Goal: Information Seeking & Learning: Learn about a topic

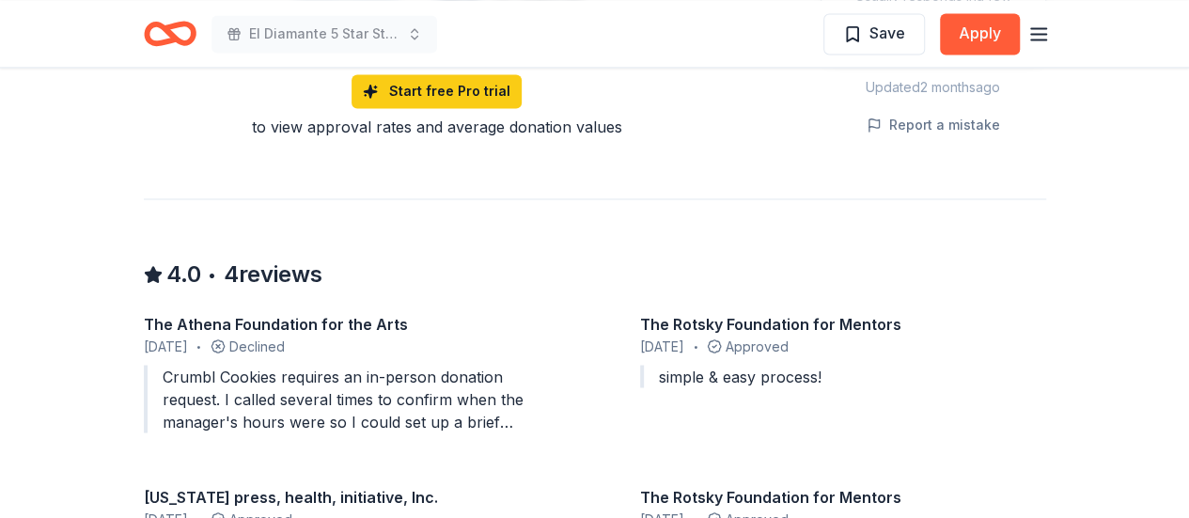
scroll to position [1597, 0]
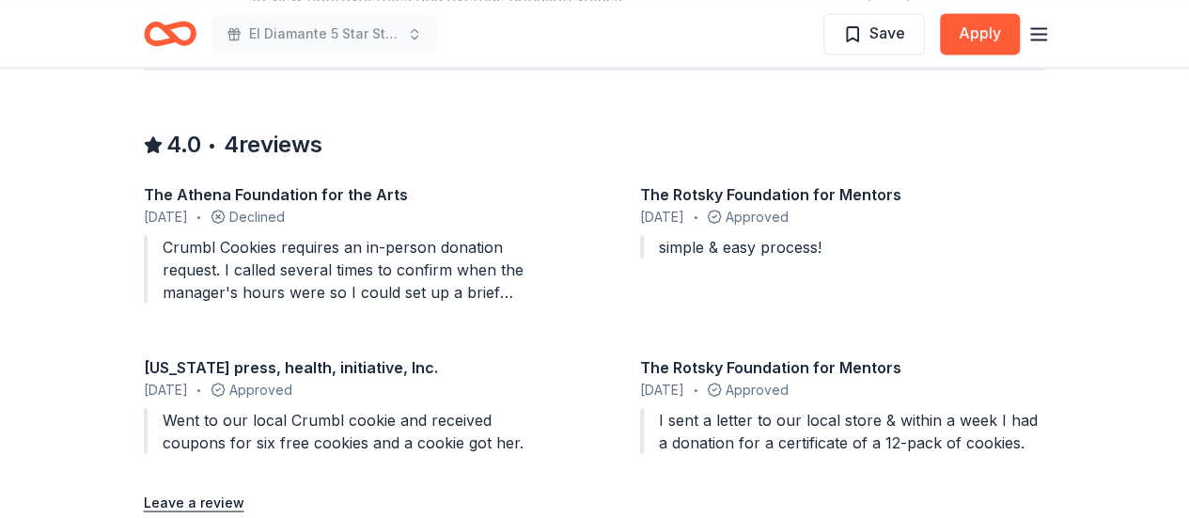
click at [179, 31] on icon "Home" at bounding box center [170, 33] width 53 height 44
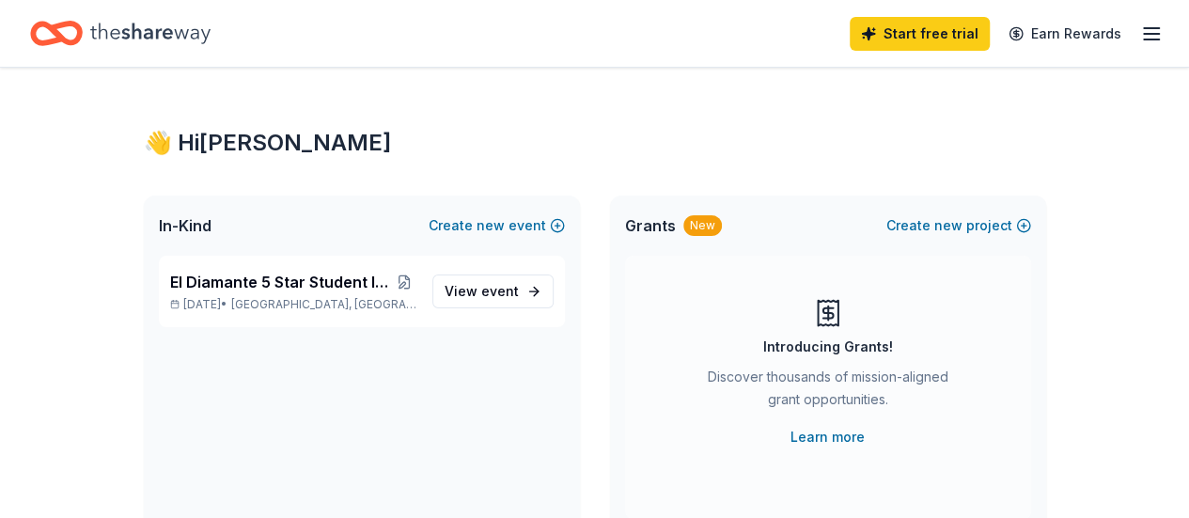
click at [1140, 29] on icon "button" at bounding box center [1151, 34] width 23 height 23
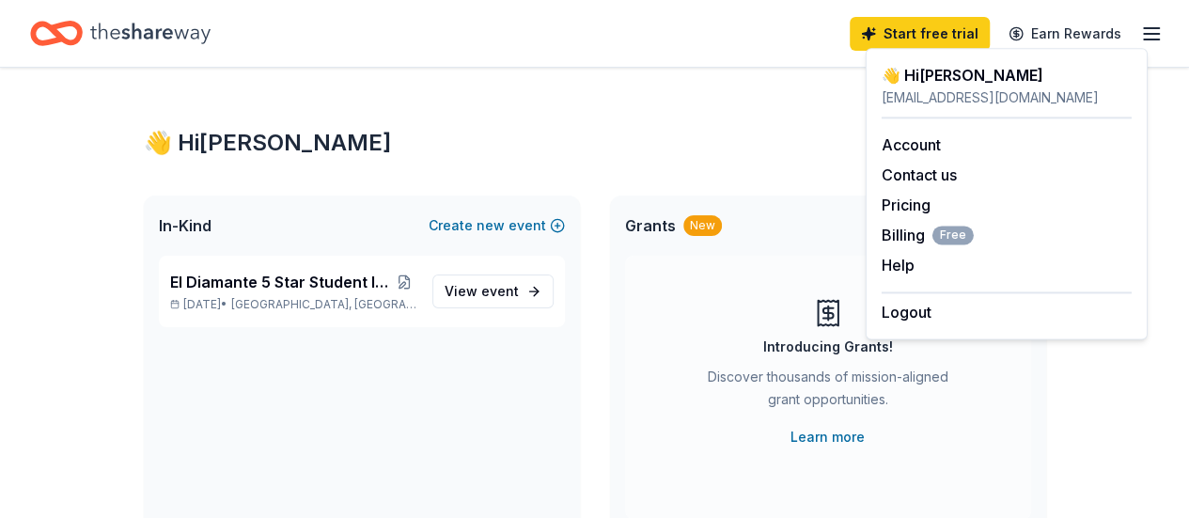
click at [1140, 29] on icon "button" at bounding box center [1151, 34] width 23 height 23
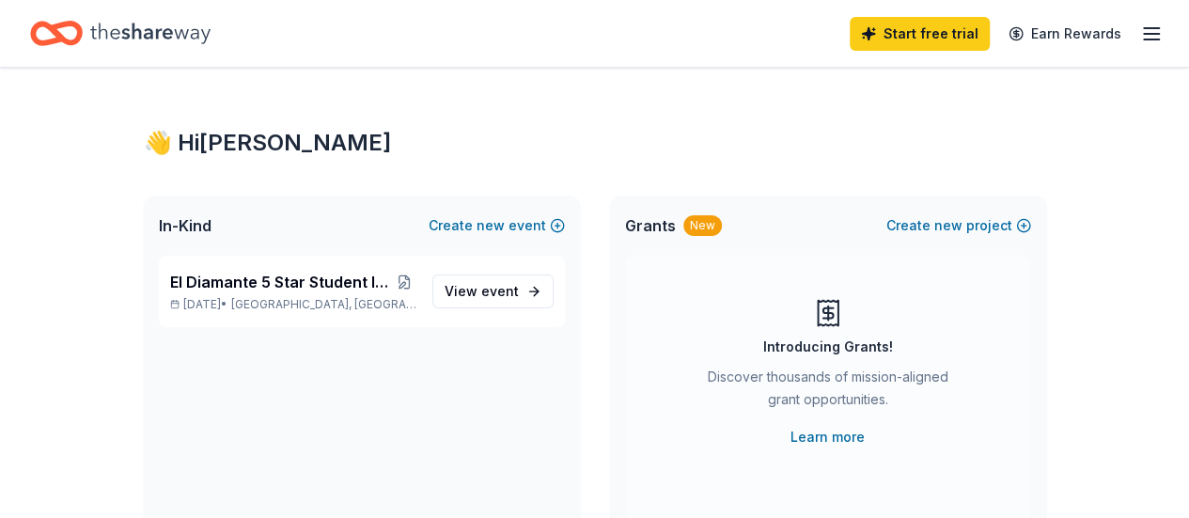
click at [168, 25] on icon "Home" at bounding box center [150, 33] width 120 height 39
click at [889, 34] on link "Start free trial" at bounding box center [919, 34] width 140 height 34
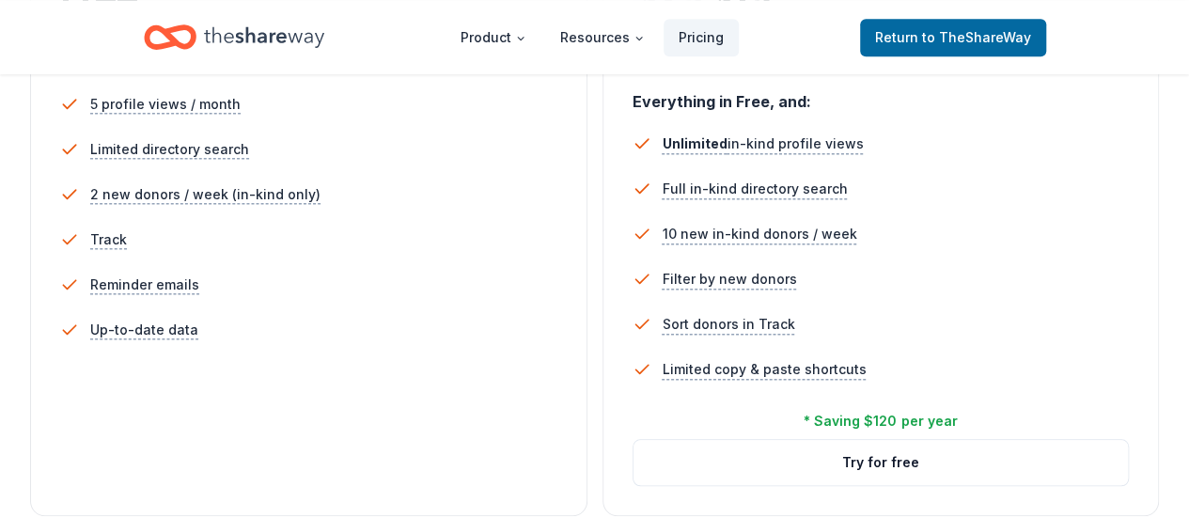
scroll to position [658, 0]
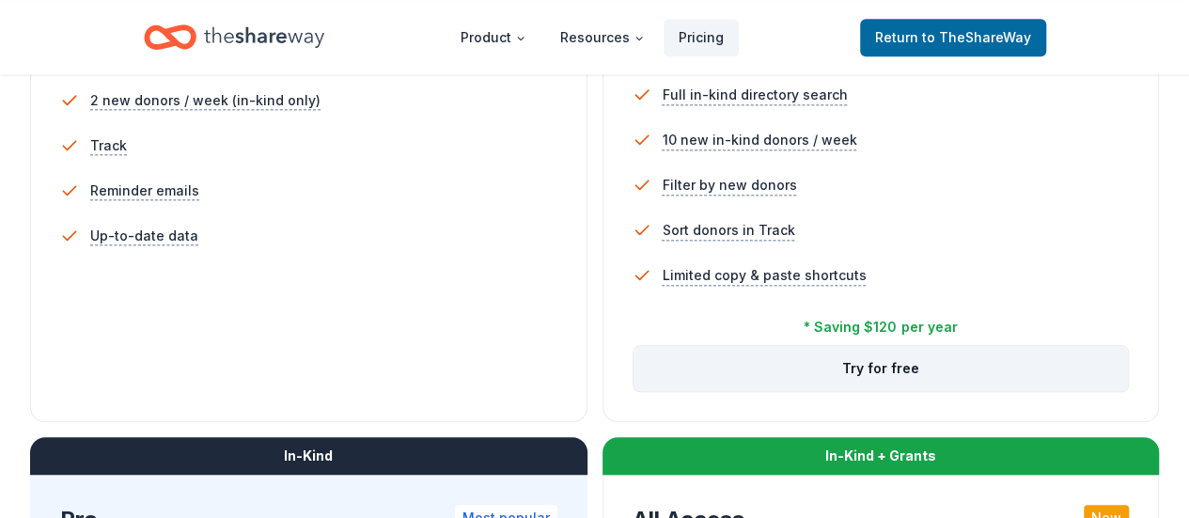
click at [633, 391] on button "Try for free" at bounding box center [880, 368] width 495 height 45
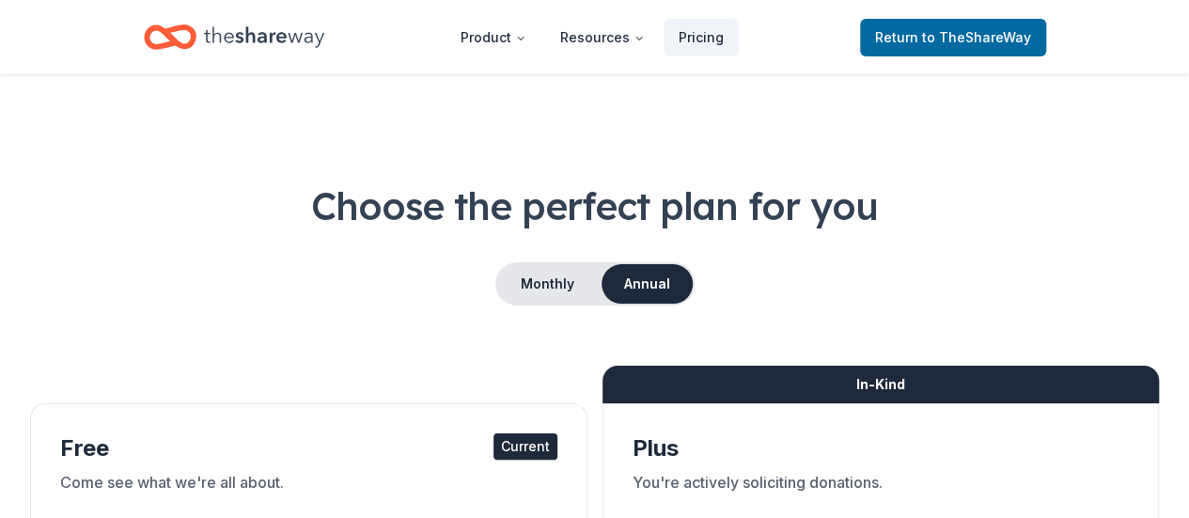
click at [158, 46] on icon "Home" at bounding box center [161, 36] width 29 height 19
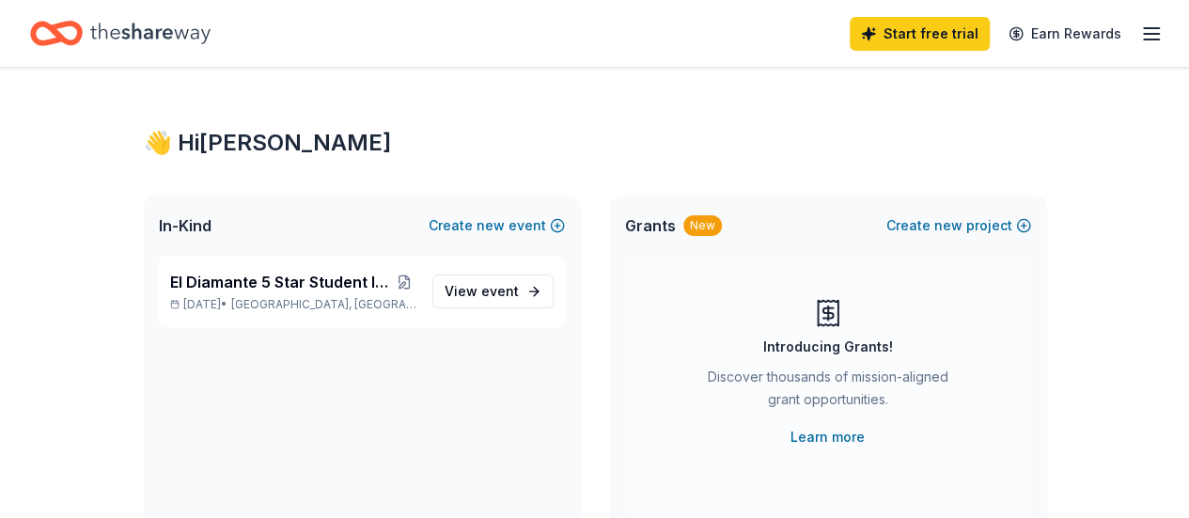
click at [959, 39] on link "Start free trial" at bounding box center [919, 34] width 140 height 34
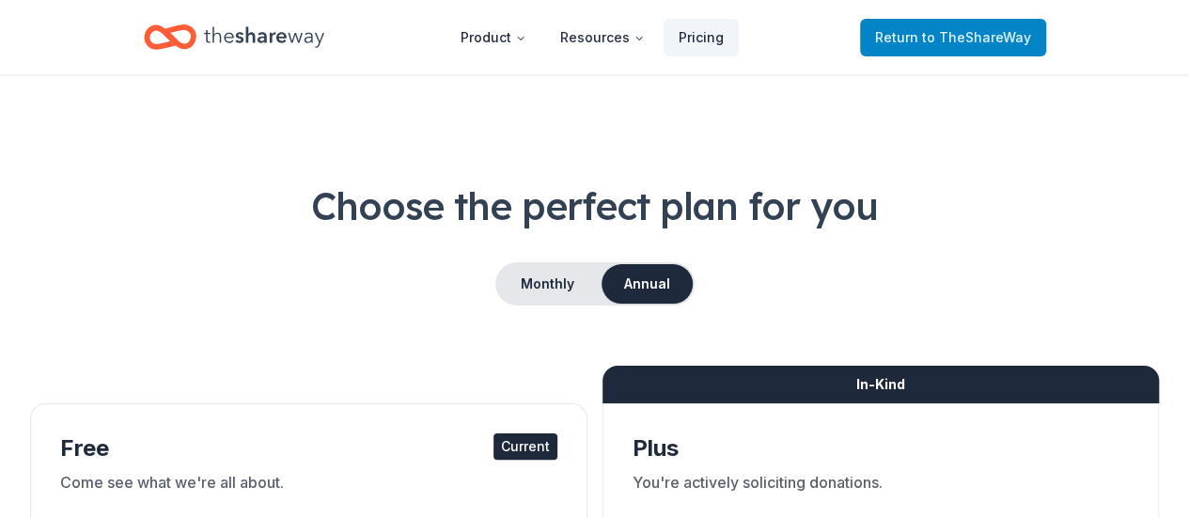
click at [926, 39] on span "Return to TheShareWay" at bounding box center [953, 37] width 156 height 23
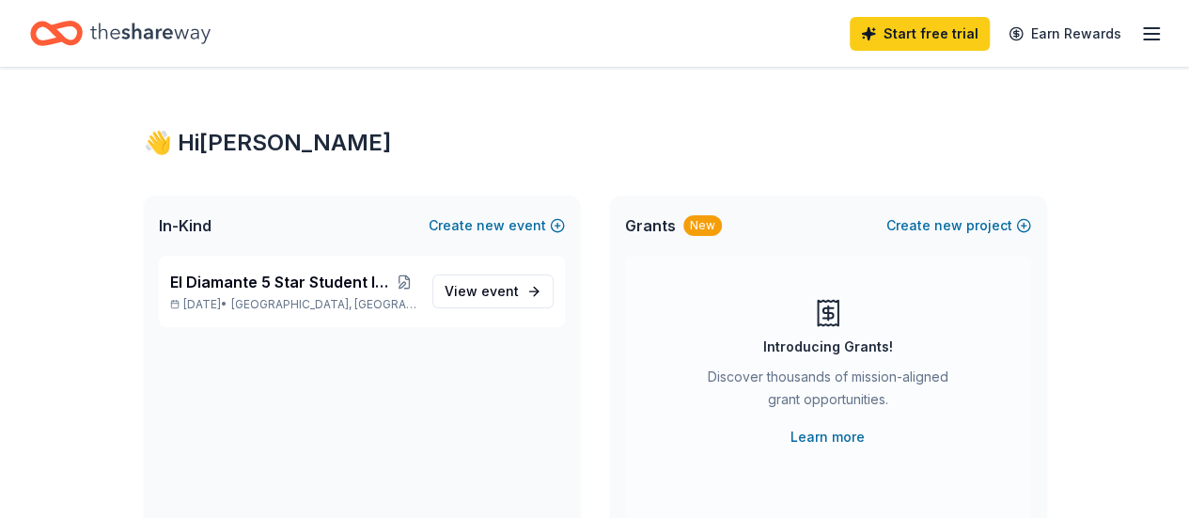
click at [1140, 29] on icon "button" at bounding box center [1151, 34] width 23 height 23
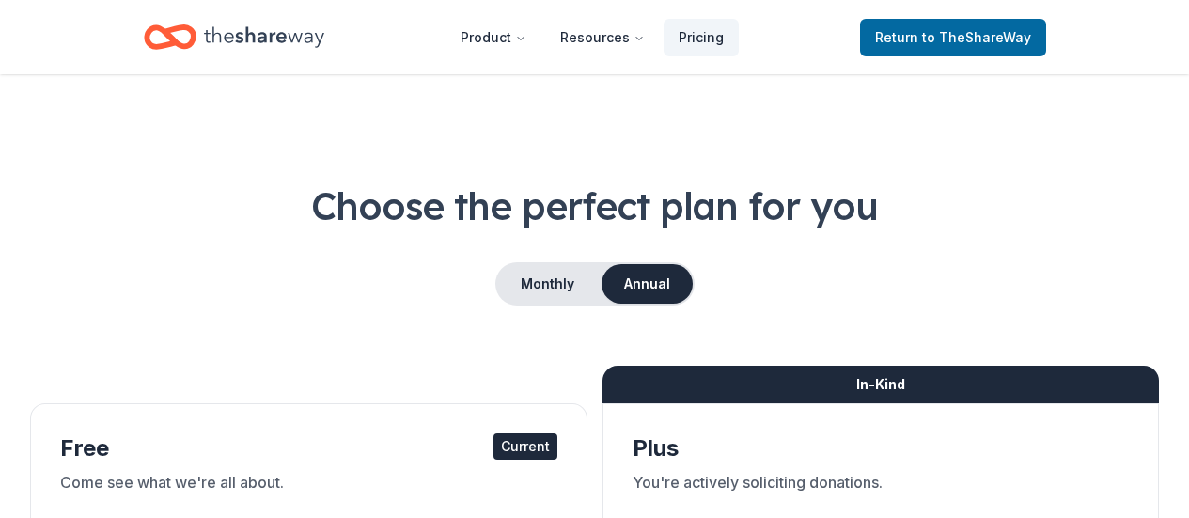
scroll to position [658, 0]
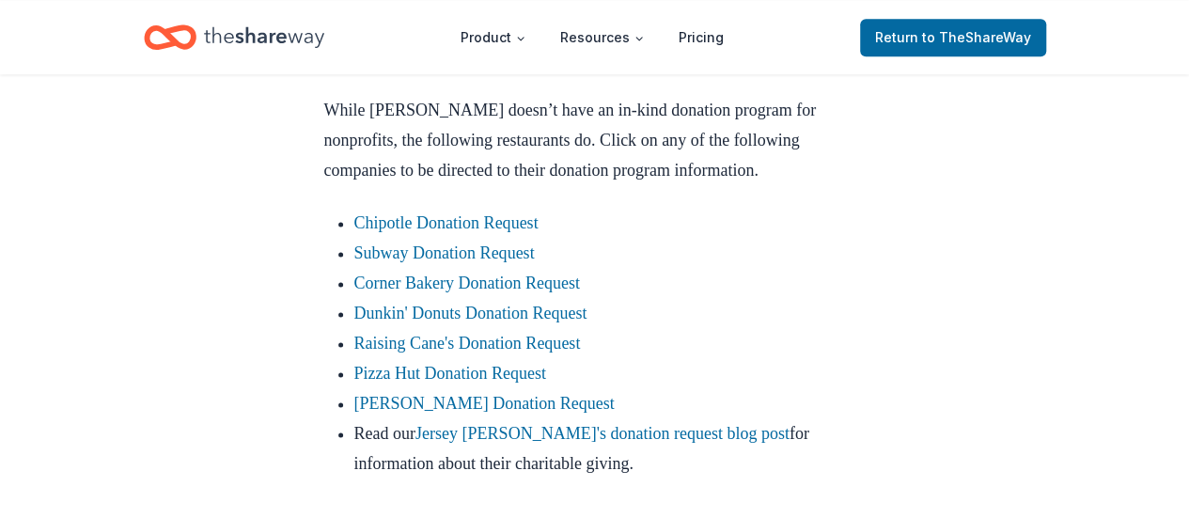
scroll to position [1316, 0]
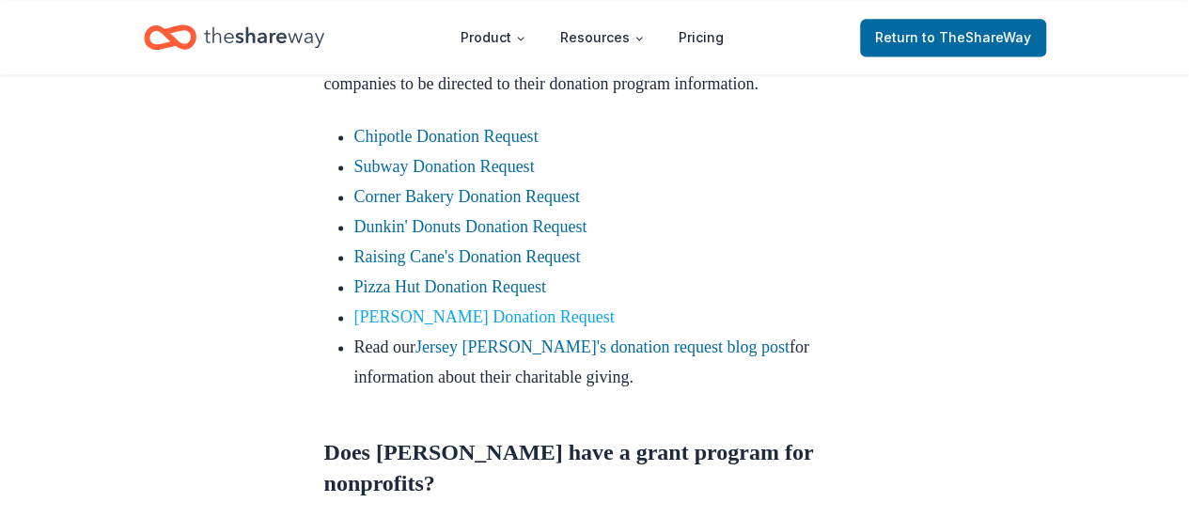
click at [464, 326] on link "Applebee's Donation Request" at bounding box center [484, 316] width 260 height 19
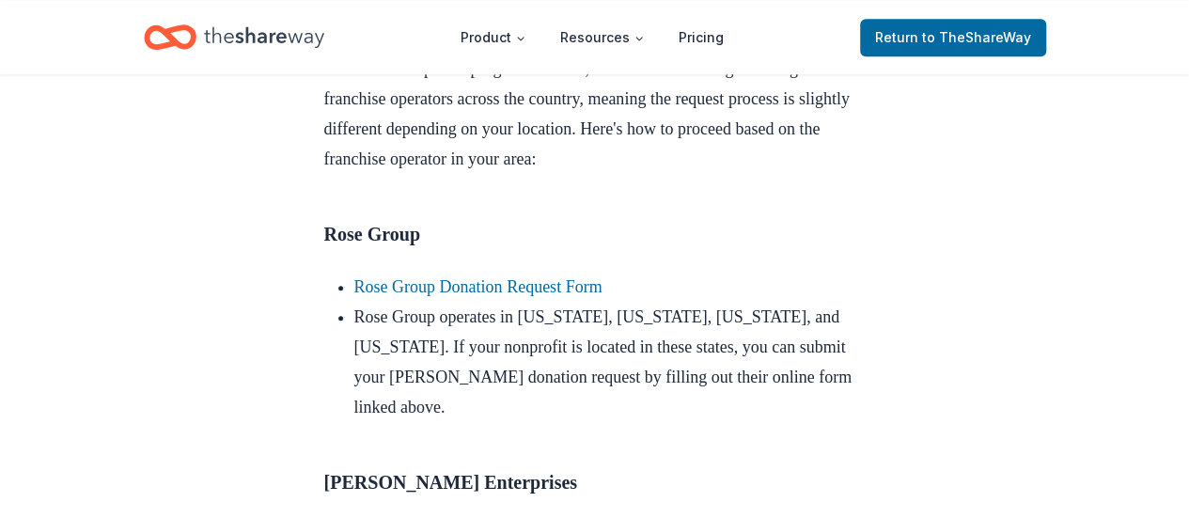
scroll to position [1034, 0]
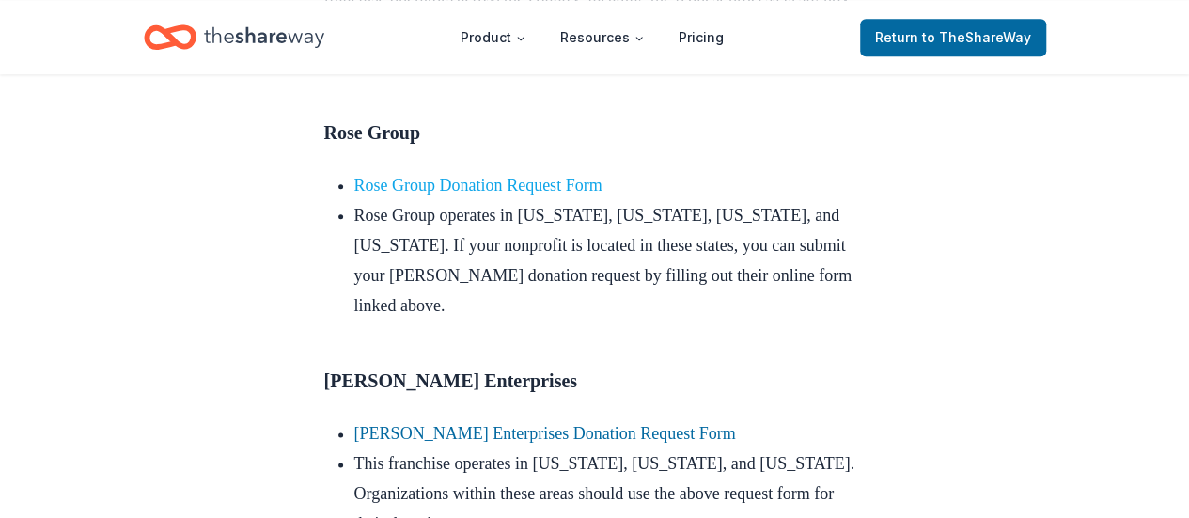
click at [538, 195] on link "Rose Group Donation Request Form" at bounding box center [478, 185] width 248 height 19
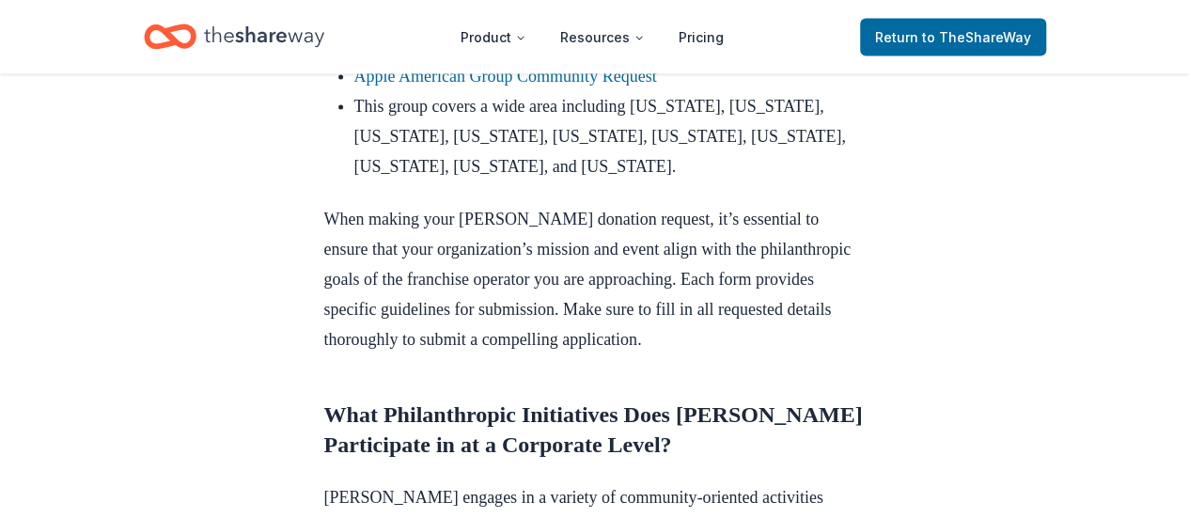
scroll to position [1691, 0]
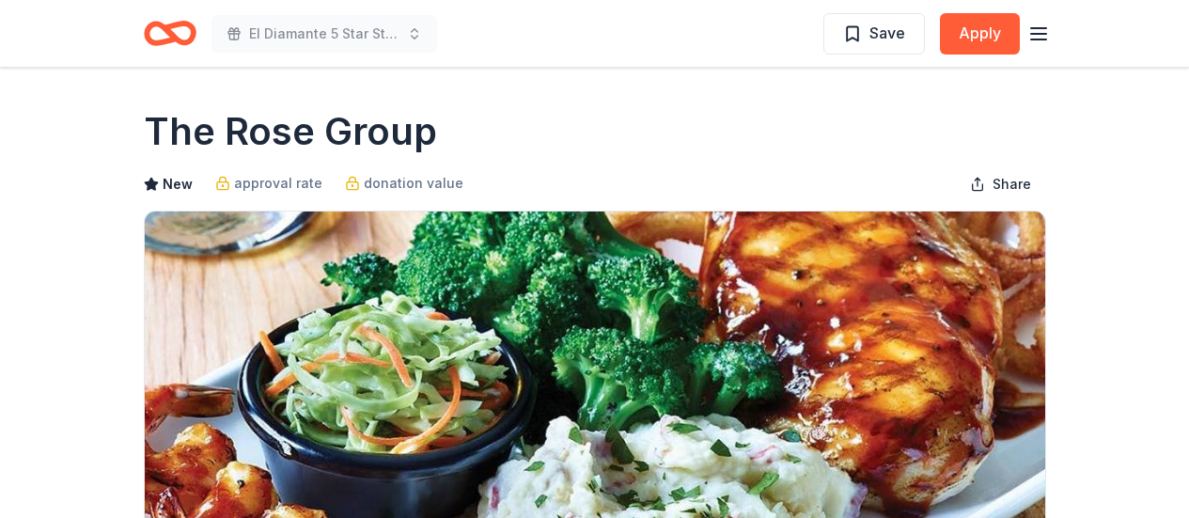
scroll to position [188, 0]
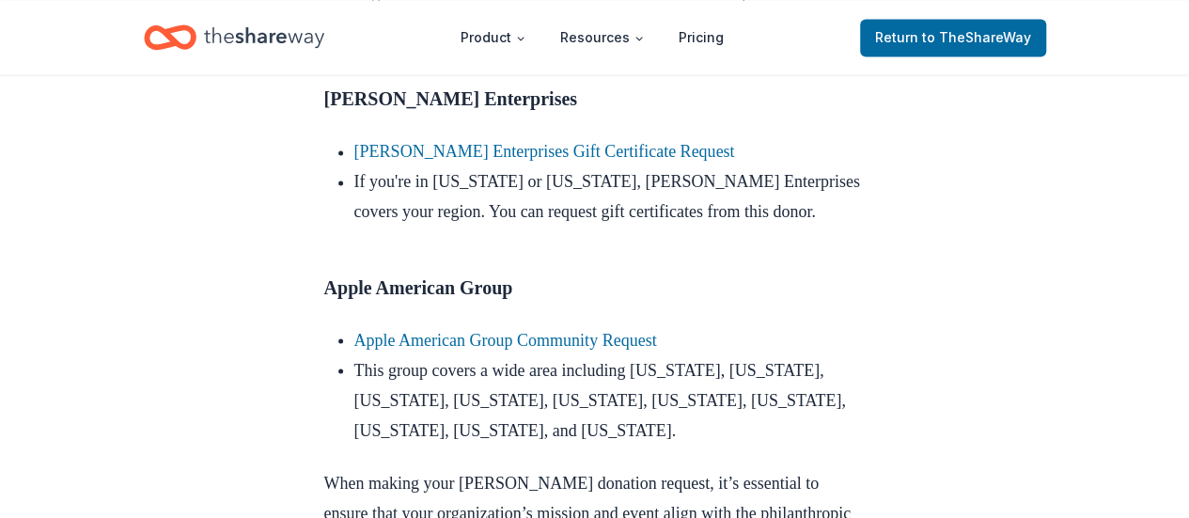
scroll to position [1691, 0]
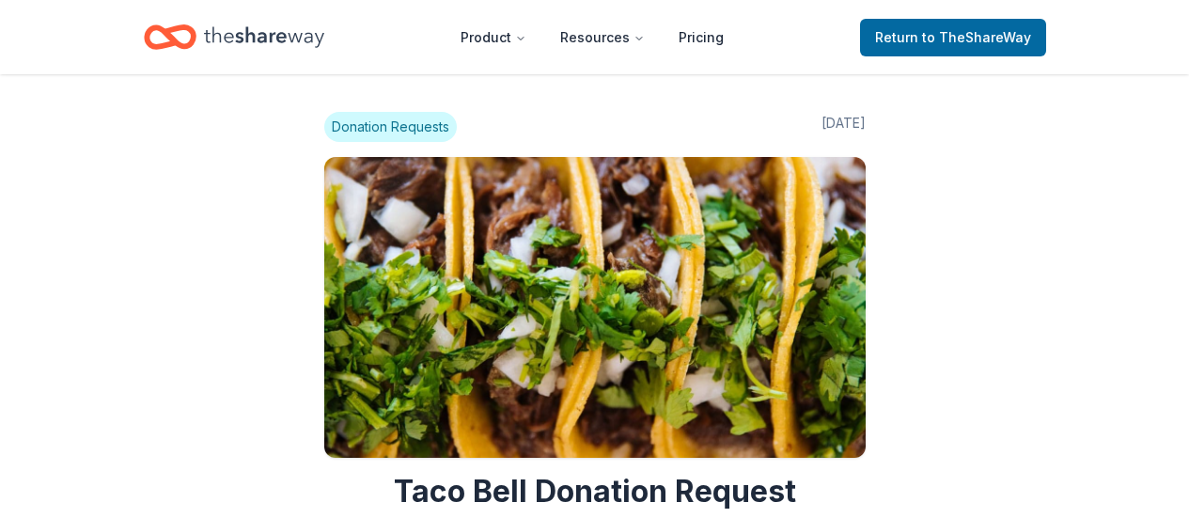
scroll to position [1314, 0]
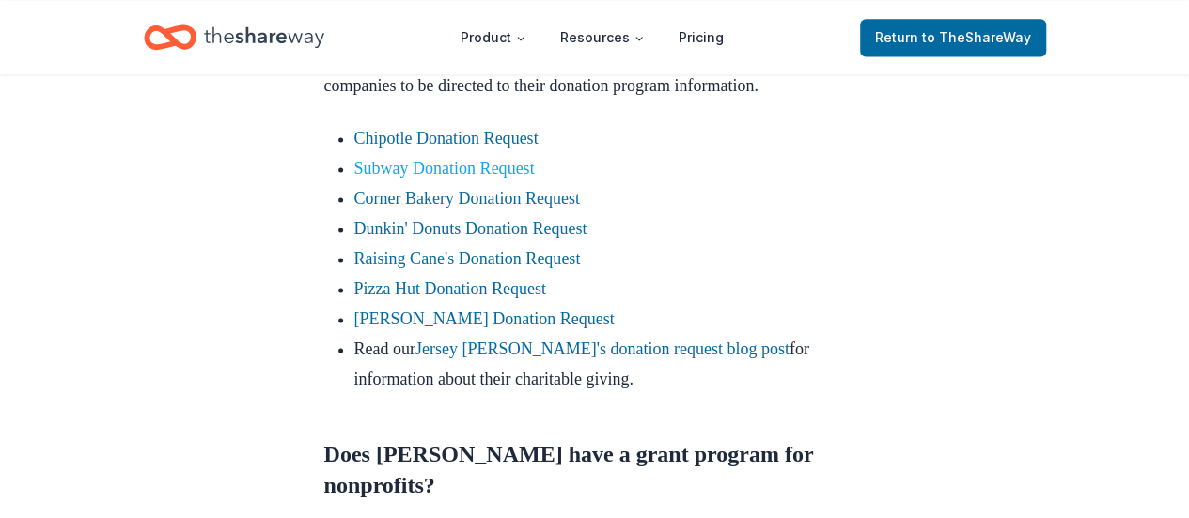
click at [427, 178] on link "Subway Donation Request" at bounding box center [444, 168] width 180 height 19
click at [455, 178] on link "Subway Donation Request" at bounding box center [444, 168] width 180 height 19
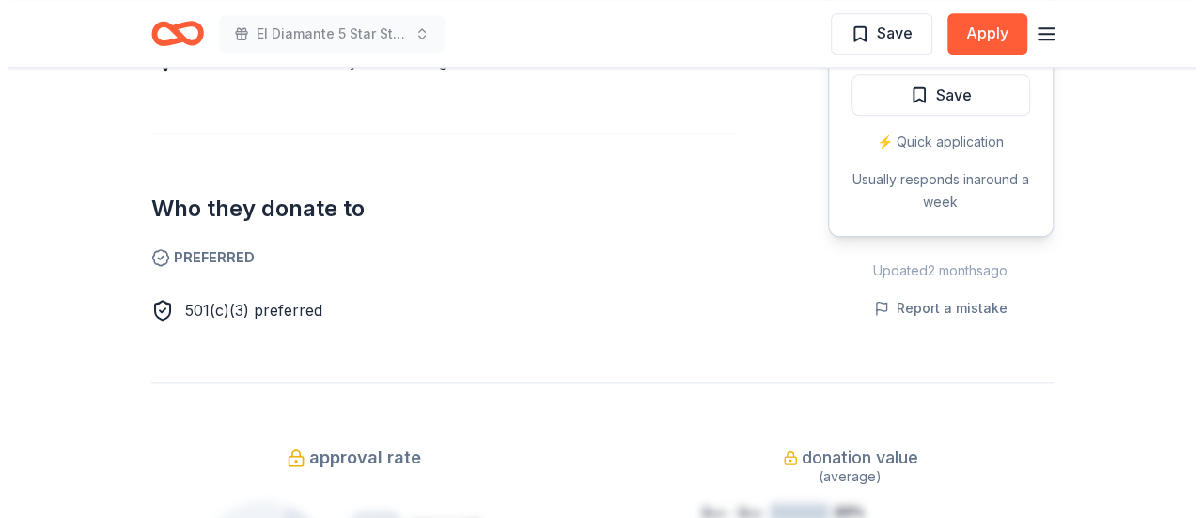
scroll to position [691, 0]
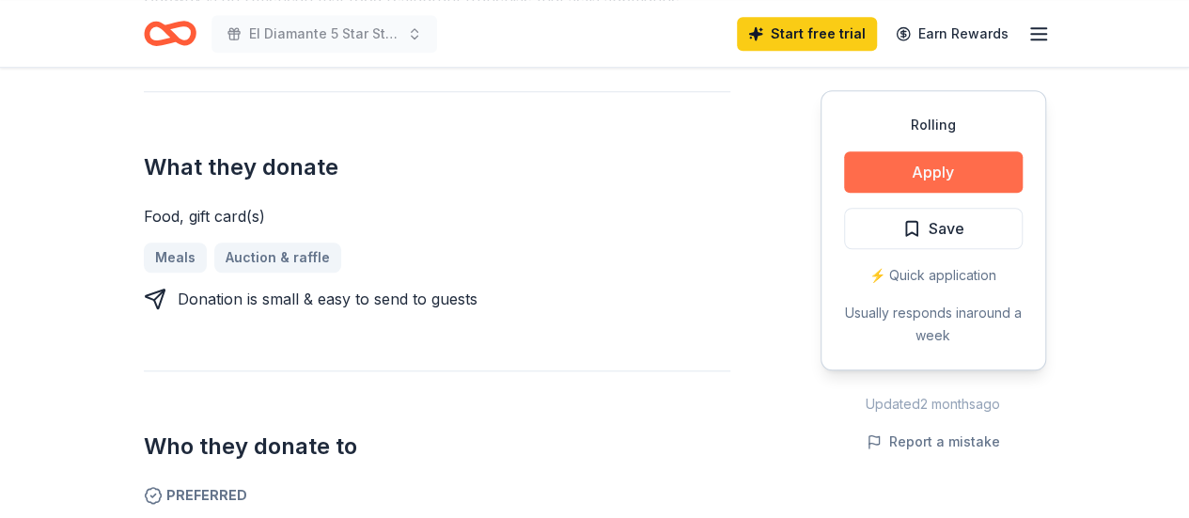
click at [951, 177] on button "Apply" at bounding box center [933, 171] width 179 height 41
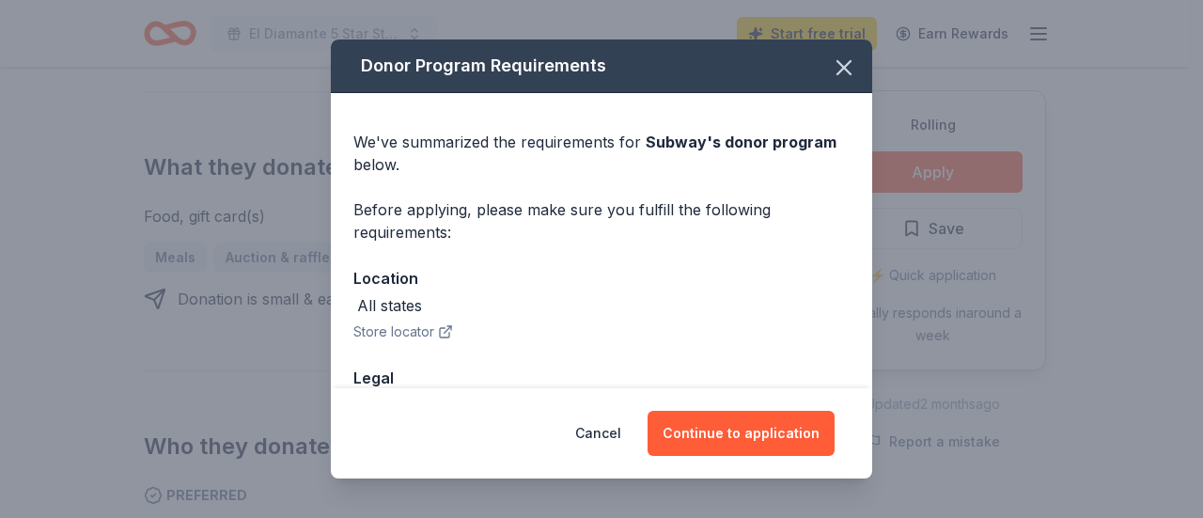
scroll to position [128, 0]
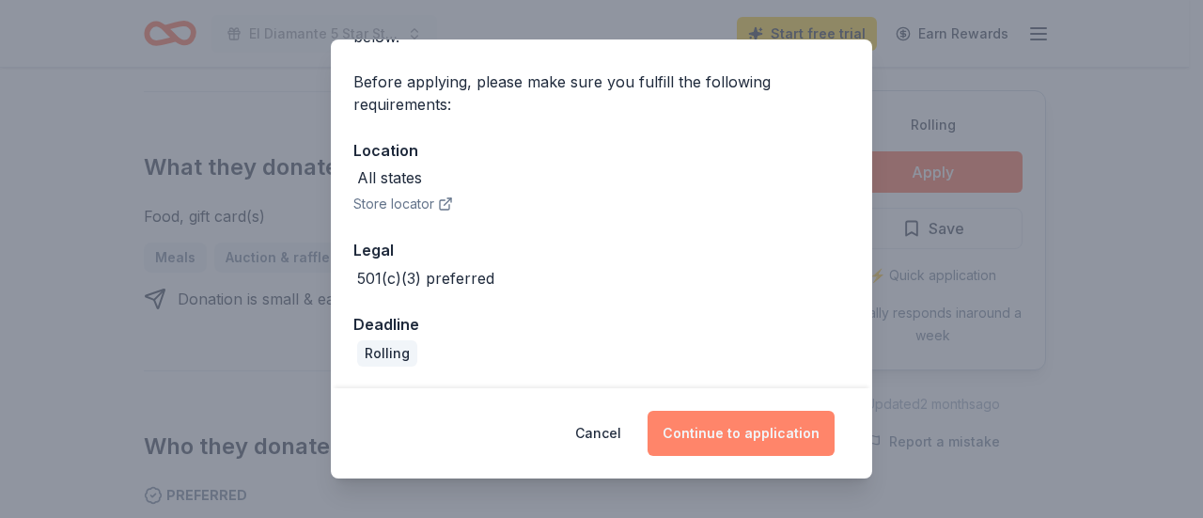
click at [725, 429] on button "Continue to application" at bounding box center [740, 433] width 187 height 45
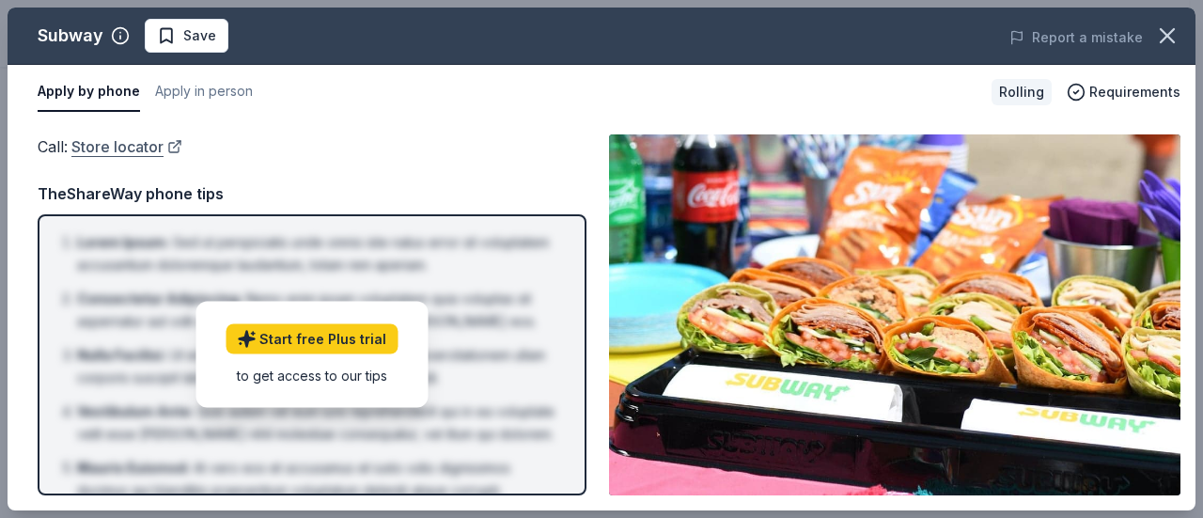
click at [147, 143] on link "Store locator" at bounding box center [126, 146] width 111 height 24
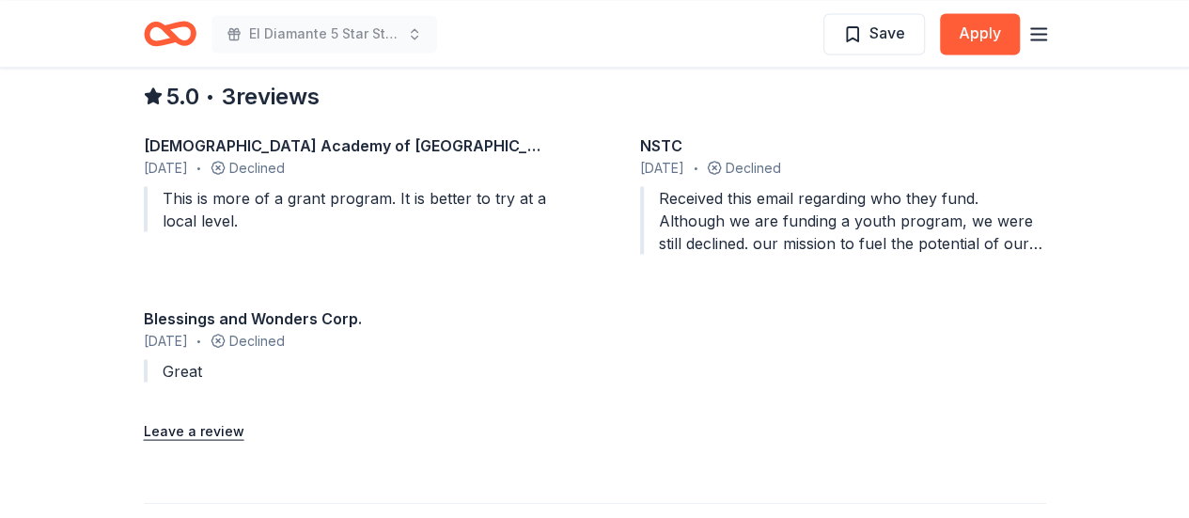
scroll to position [1691, 0]
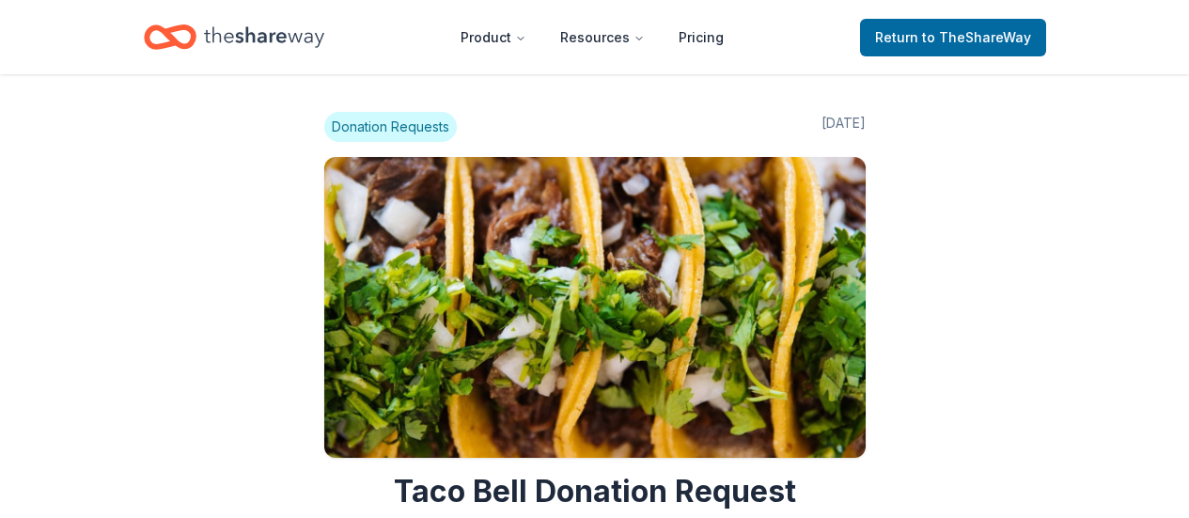
scroll to position [1312, 0]
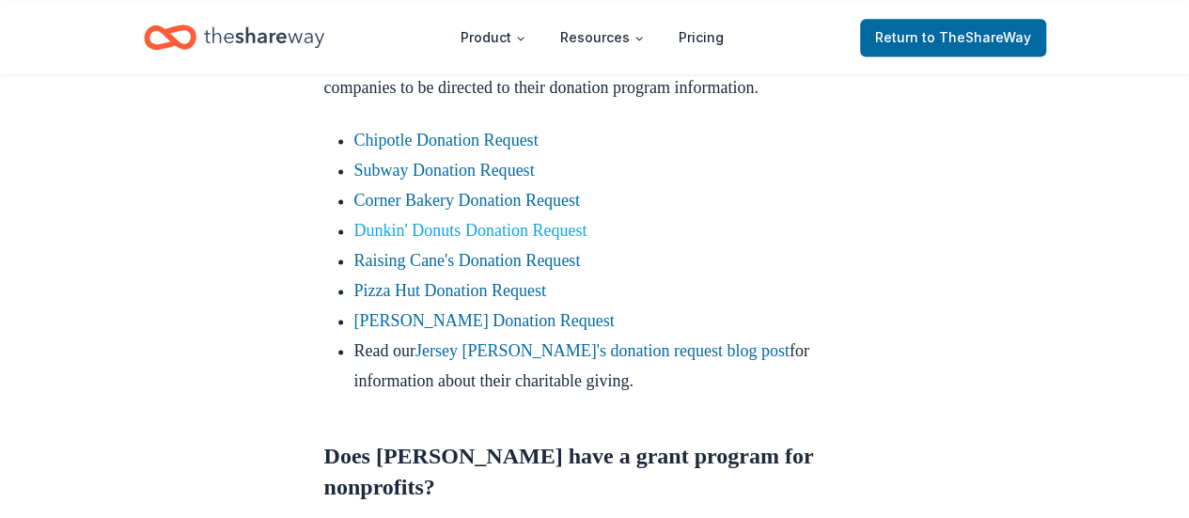
click at [457, 240] on link "Dunkin' Donuts Donation Request" at bounding box center [470, 230] width 233 height 19
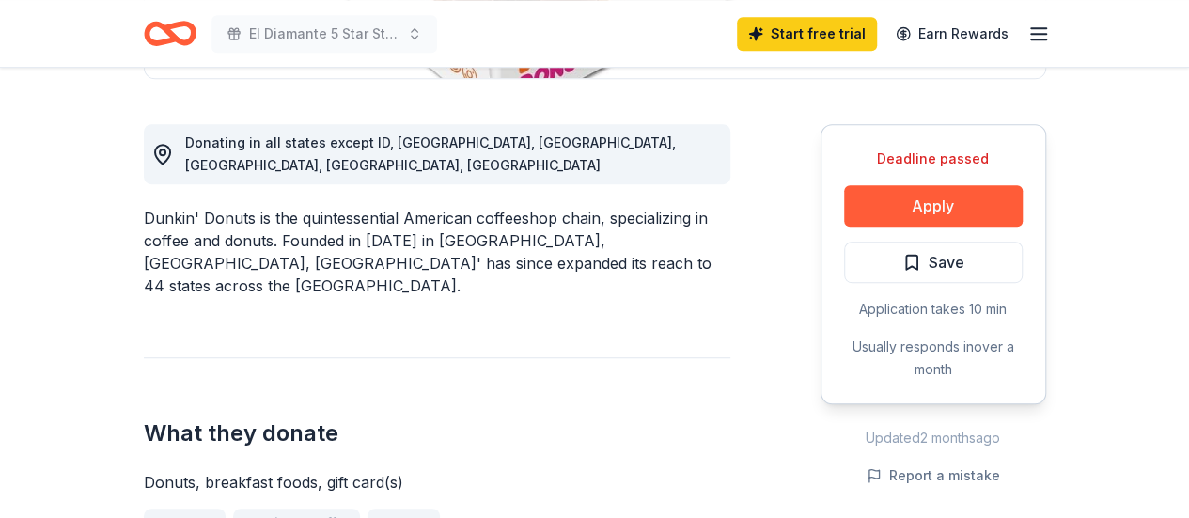
scroll to position [480, 0]
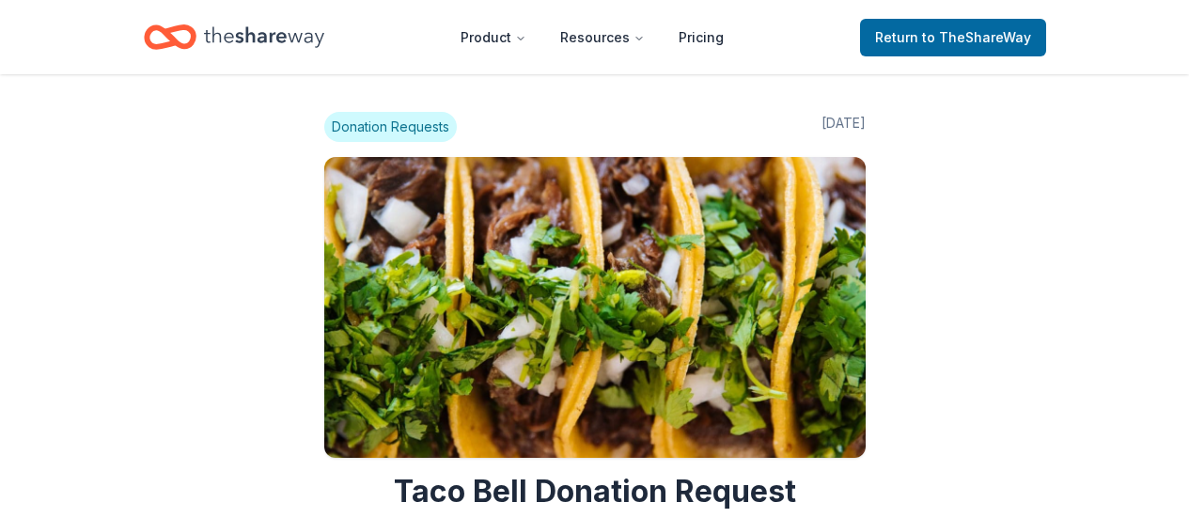
scroll to position [1310, 0]
